Goal: Task Accomplishment & Management: Use online tool/utility

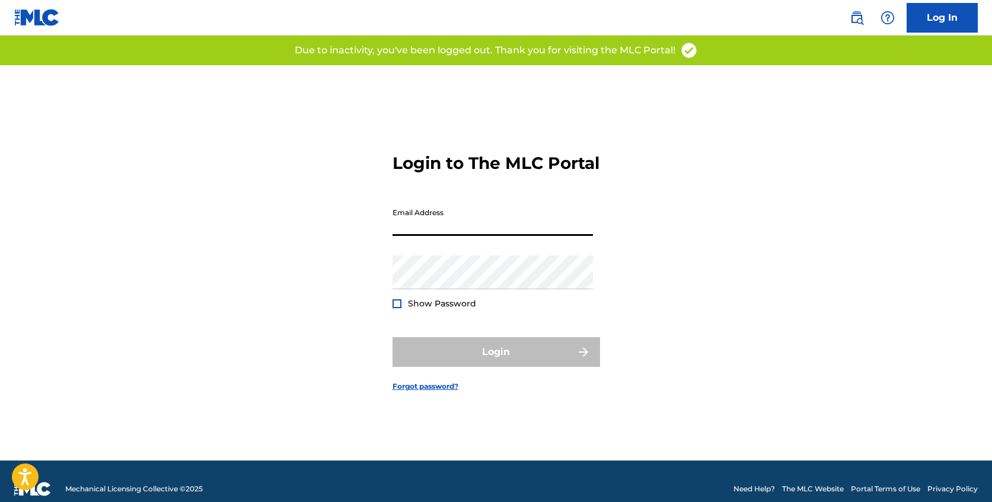
click at [514, 221] on input "Email Address" at bounding box center [493, 219] width 200 height 34
type input "[PERSON_NAME][EMAIL_ADDRESS][DOMAIN_NAME]"
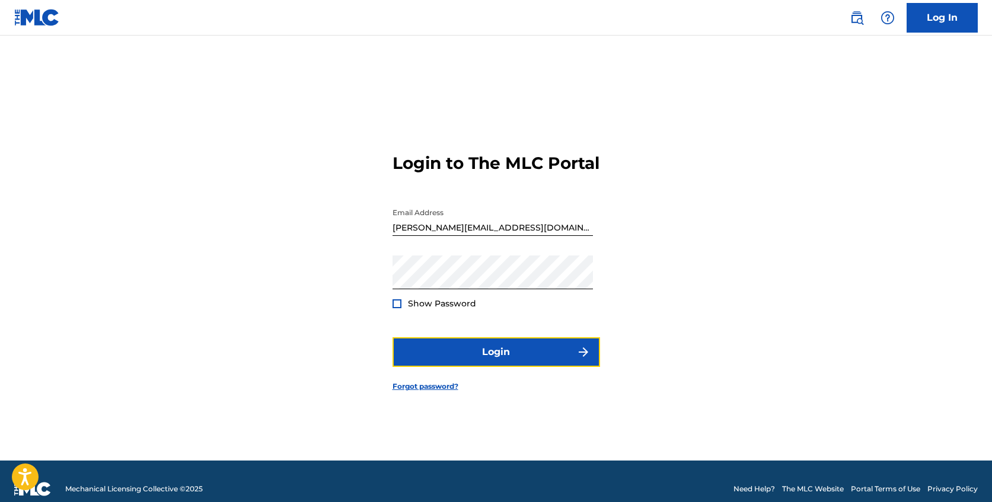
drag, startPoint x: 499, startPoint y: 361, endPoint x: 409, endPoint y: 337, distance: 93.4
click at [416, 347] on form "Login to The MLC Portal Email Address [PERSON_NAME][EMAIL_ADDRESS][DOMAIN_NAME]…" at bounding box center [497, 263] width 208 height 396
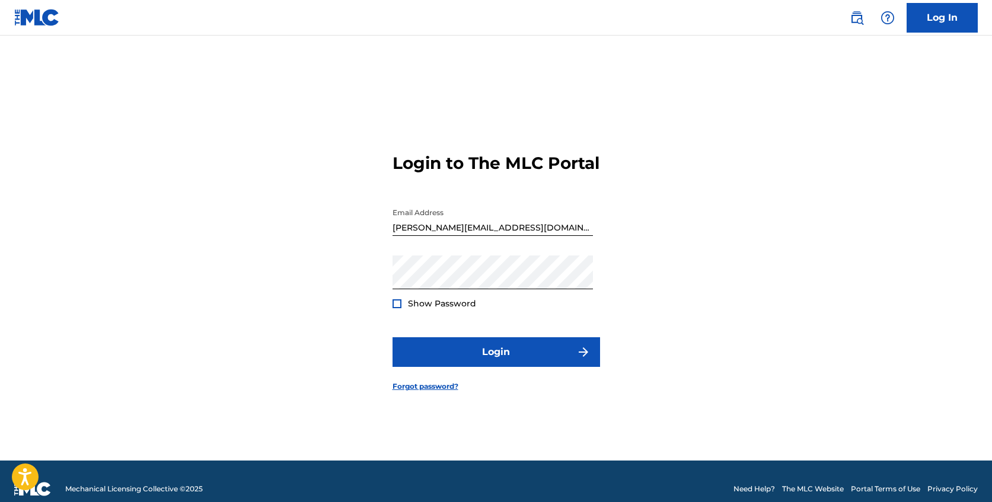
click at [394, 308] on div at bounding box center [397, 303] width 9 height 9
click at [395, 307] on img at bounding box center [397, 304] width 7 height 7
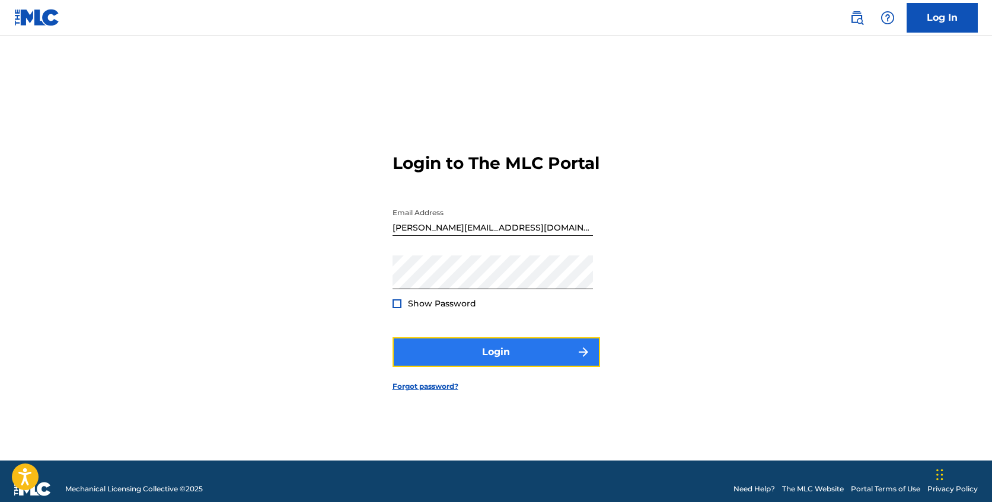
click at [490, 367] on button "Login" at bounding box center [497, 352] width 208 height 30
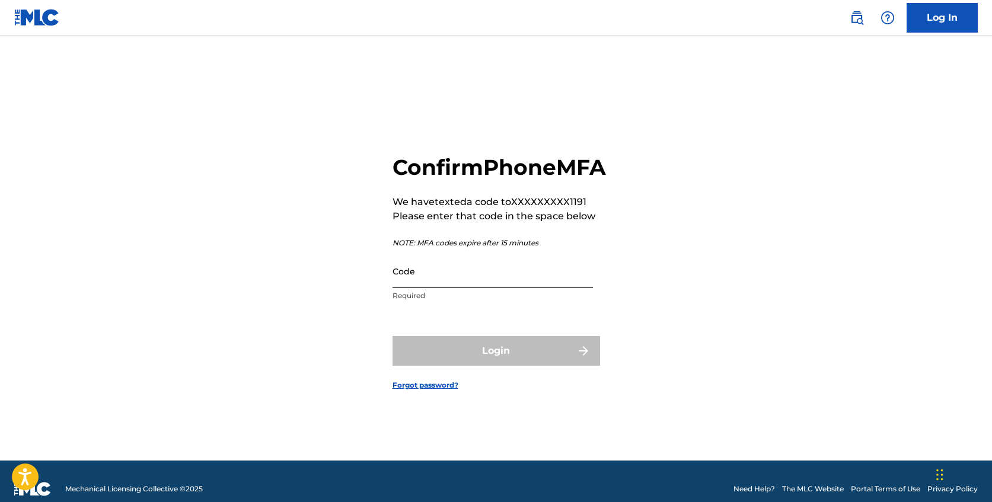
click at [484, 288] on input "Code" at bounding box center [493, 271] width 200 height 34
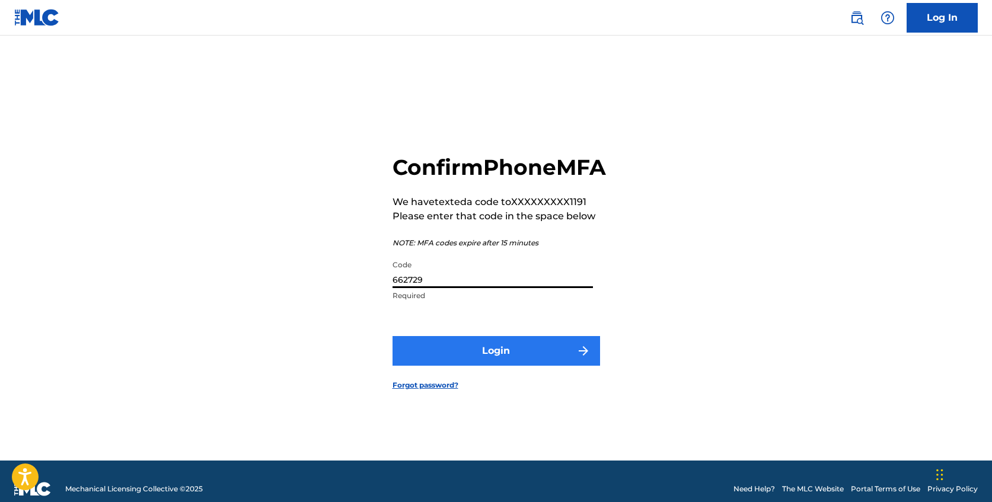
type input "662729"
click at [527, 365] on button "Login" at bounding box center [497, 351] width 208 height 30
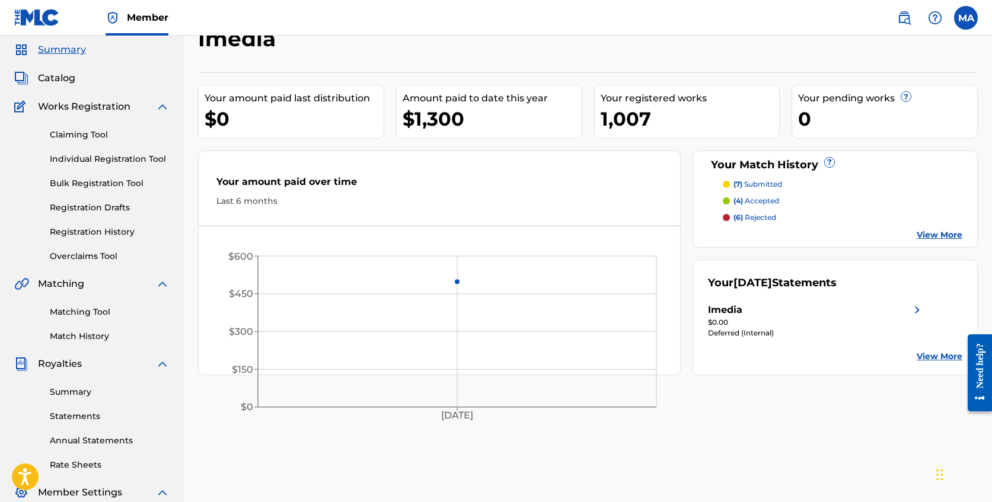
scroll to position [42, 0]
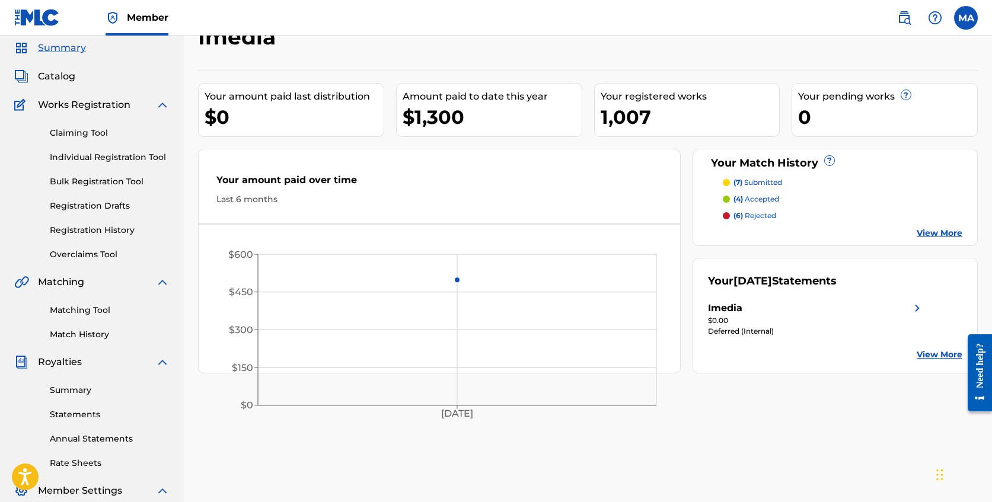
click at [752, 196] on p "(4) accepted" at bounding box center [757, 199] width 46 height 11
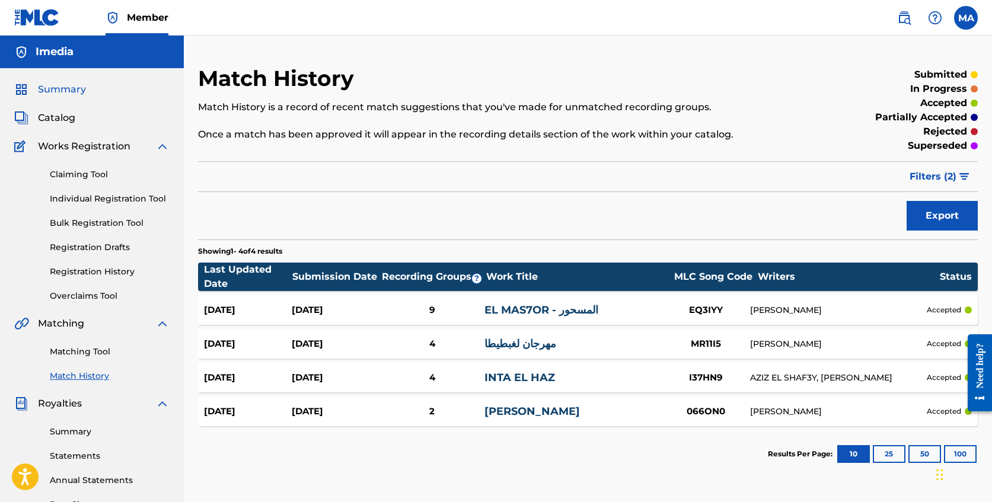
click at [85, 91] on div "Summary" at bounding box center [91, 89] width 155 height 14
drag, startPoint x: 62, startPoint y: 88, endPoint x: 92, endPoint y: 91, distance: 30.3
click at [62, 88] on span "Summary" at bounding box center [62, 89] width 48 height 14
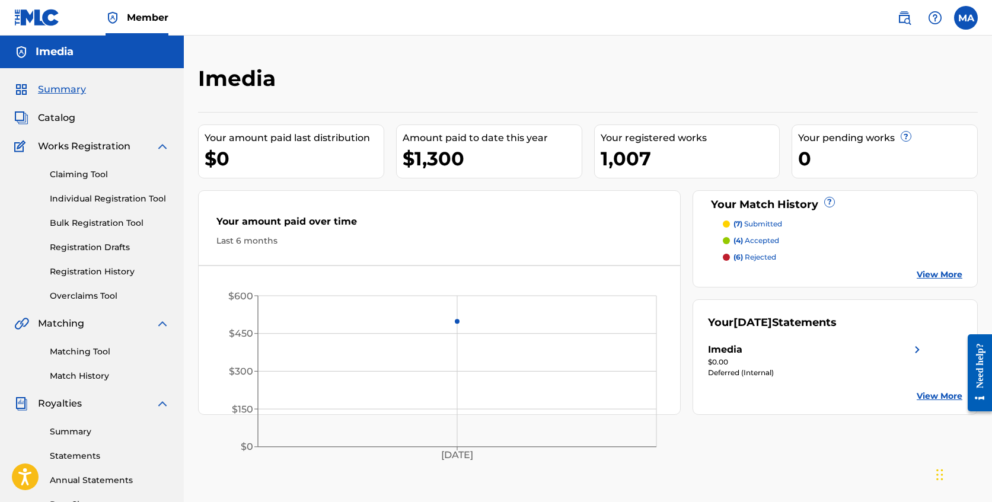
click at [761, 222] on p "(7) submitted" at bounding box center [758, 224] width 49 height 11
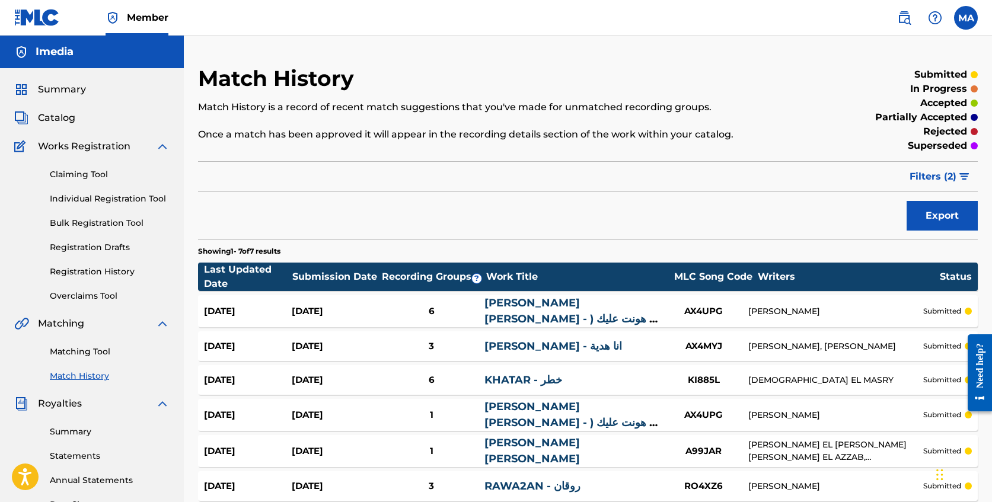
click at [98, 379] on link "Match History" at bounding box center [110, 376] width 120 height 12
click at [91, 352] on link "Matching Tool" at bounding box center [110, 352] width 120 height 12
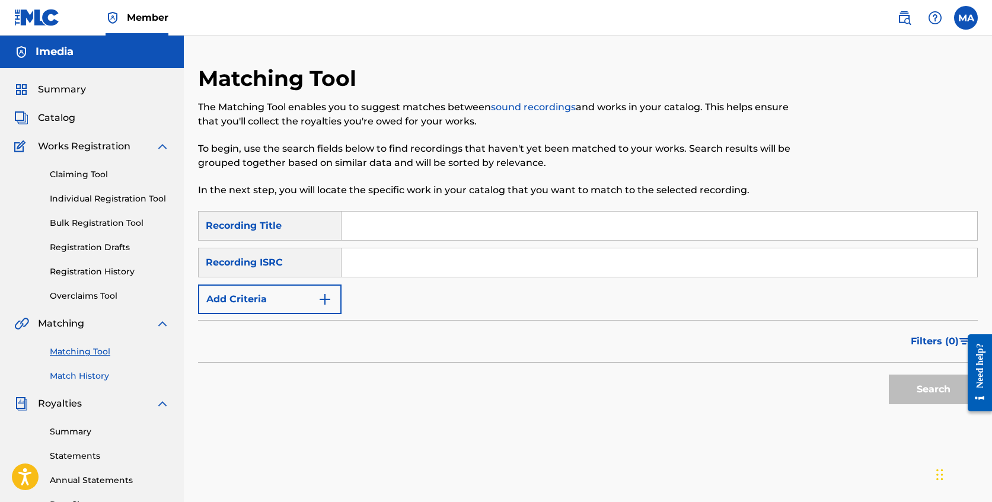
click at [87, 375] on link "Match History" at bounding box center [110, 376] width 120 height 12
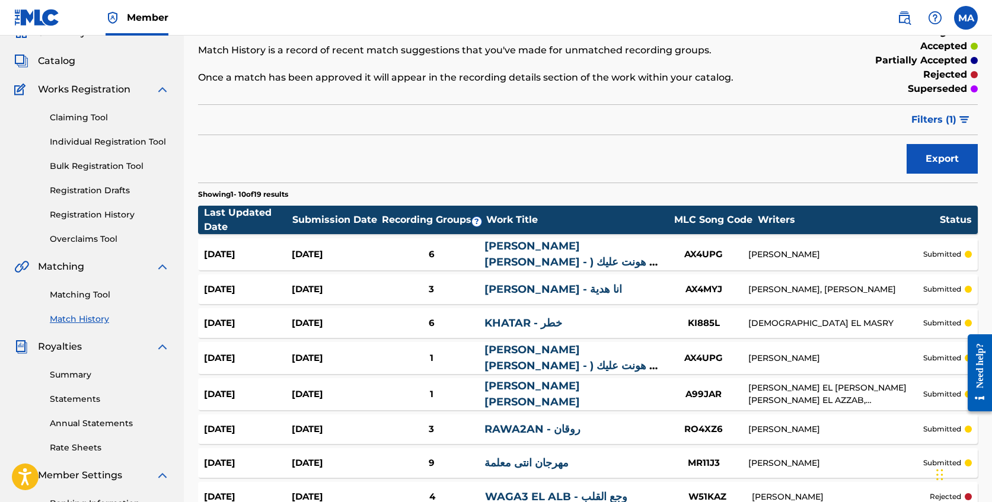
scroll to position [50, 0]
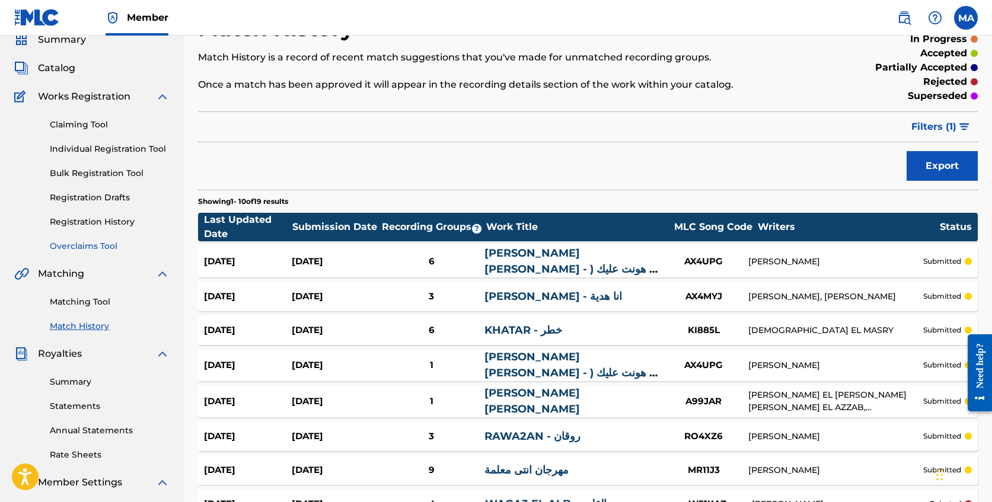
click at [103, 247] on link "Overclaims Tool" at bounding box center [110, 246] width 120 height 12
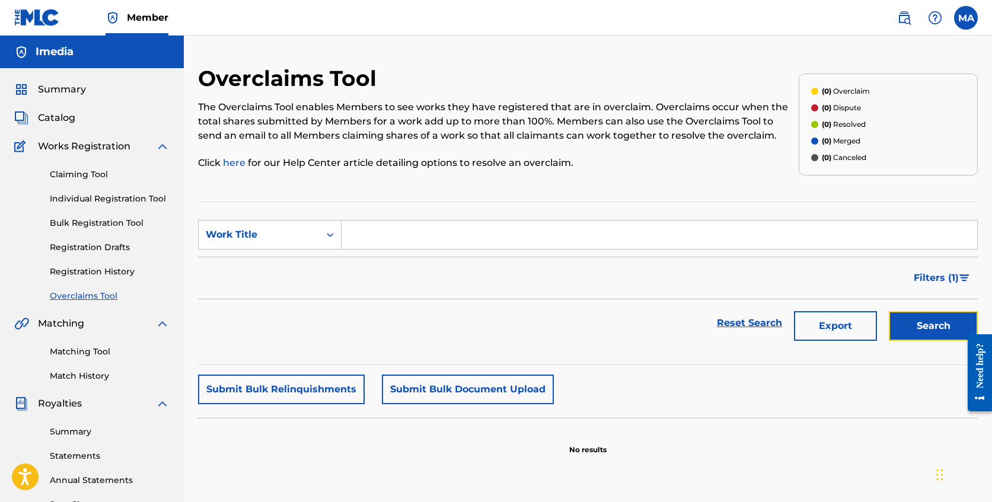
click at [915, 331] on button "Search" at bounding box center [933, 326] width 89 height 30
click at [311, 249] on div "MLC Song Code, 1 of 3. 3 results available. Use Up and Down to choose options, …" at bounding box center [270, 235] width 144 height 30
click at [486, 296] on div "Filters ( 1 )" at bounding box center [588, 278] width 780 height 43
